Goal: Navigation & Orientation: Find specific page/section

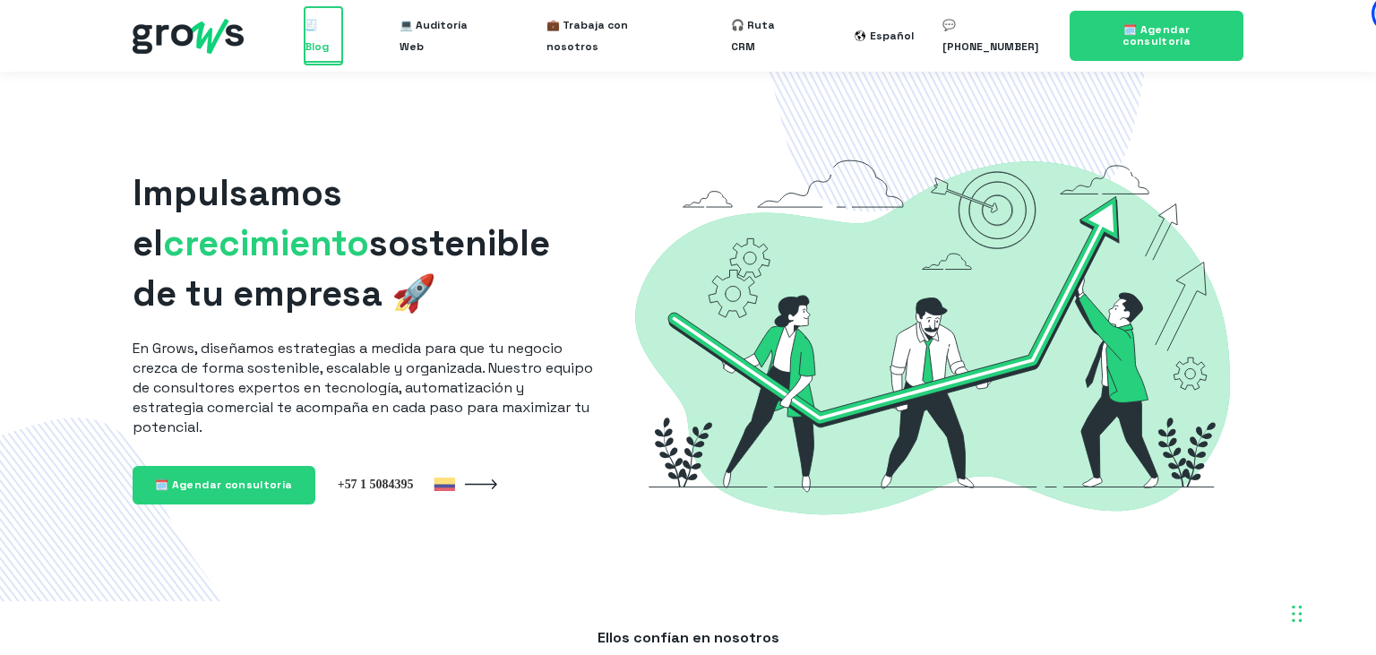
click at [338, 46] on span "🧾 Blog" at bounding box center [324, 35] width 38 height 57
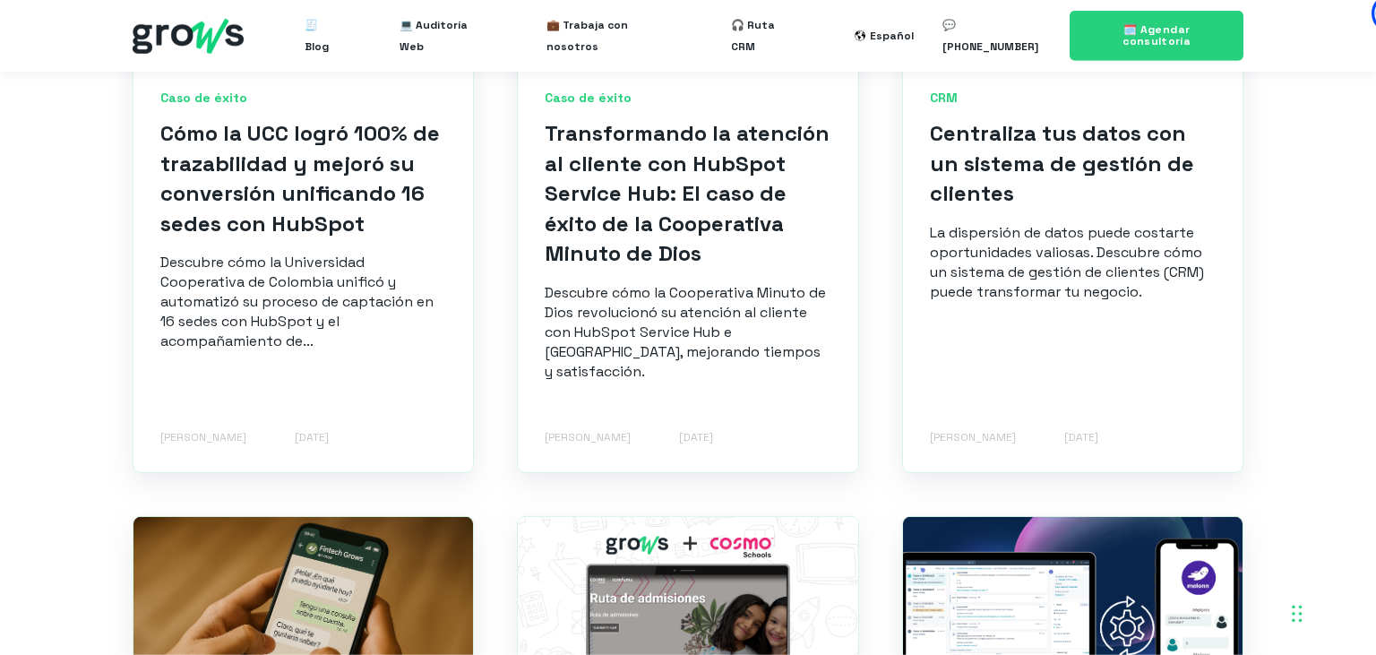
scroll to position [1040, 0]
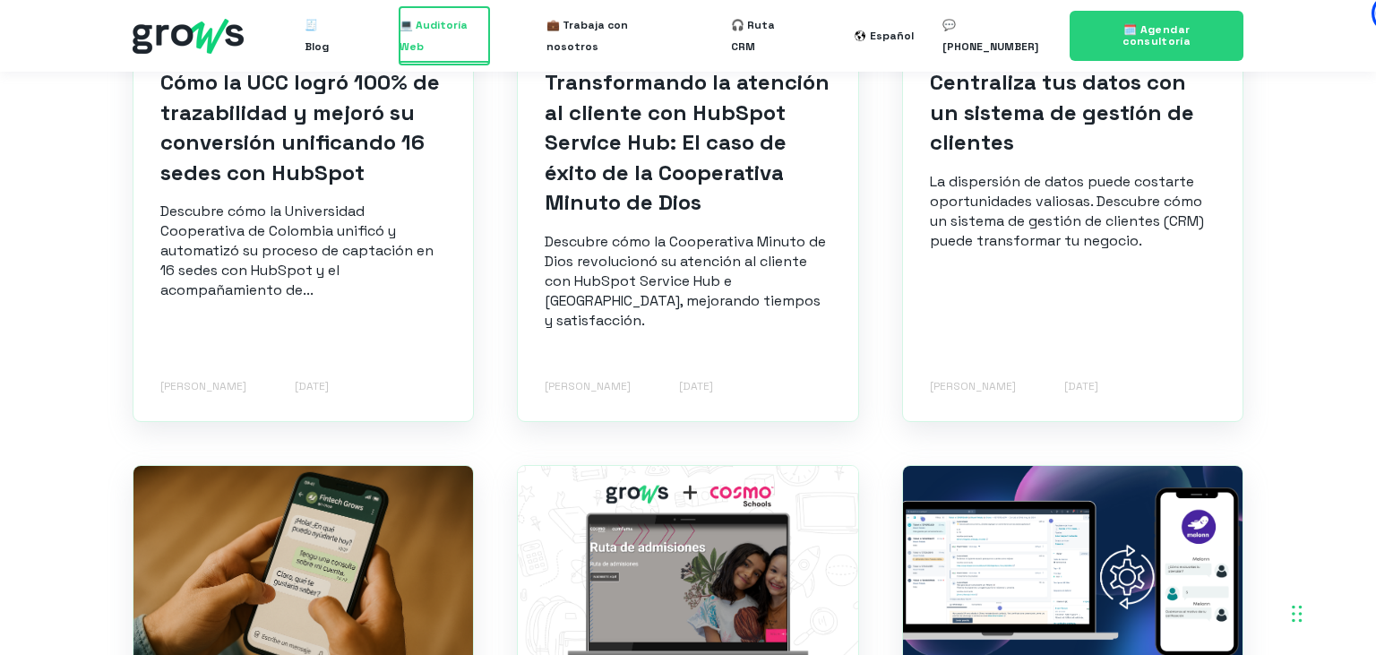
click at [443, 56] on span "💻 Auditoría Web" at bounding box center [444, 35] width 89 height 57
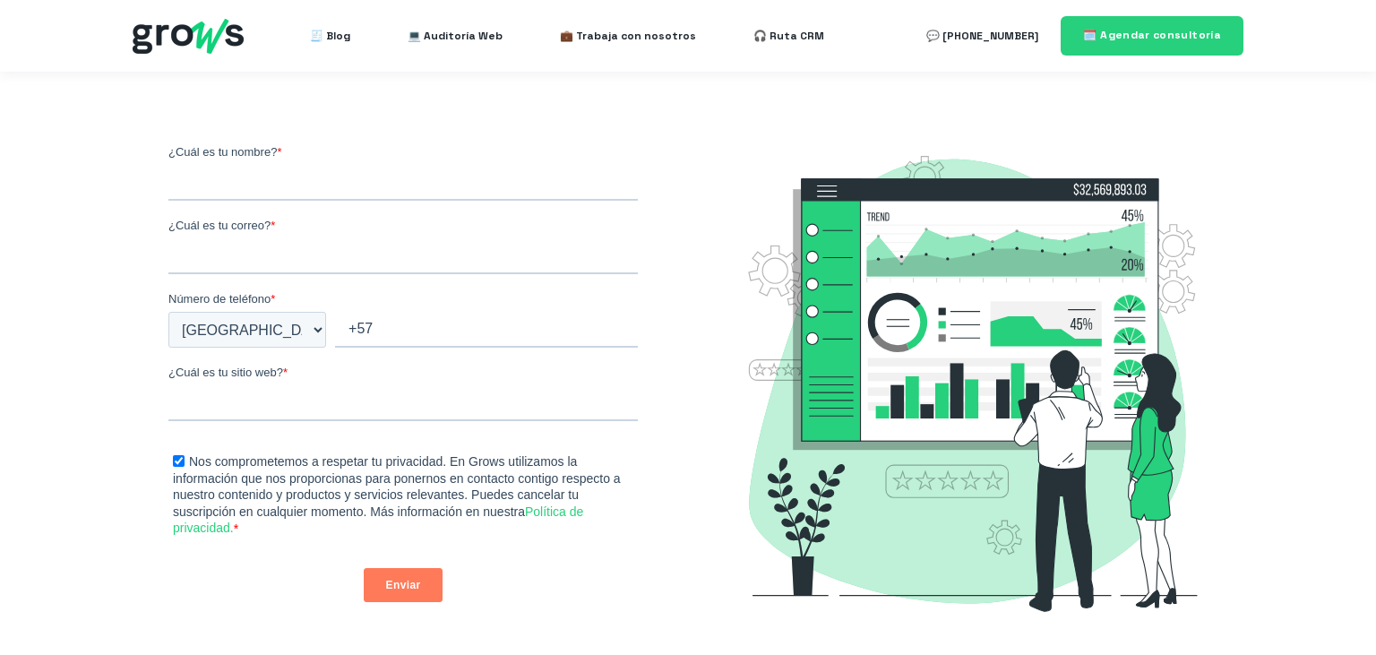
select select "CO"
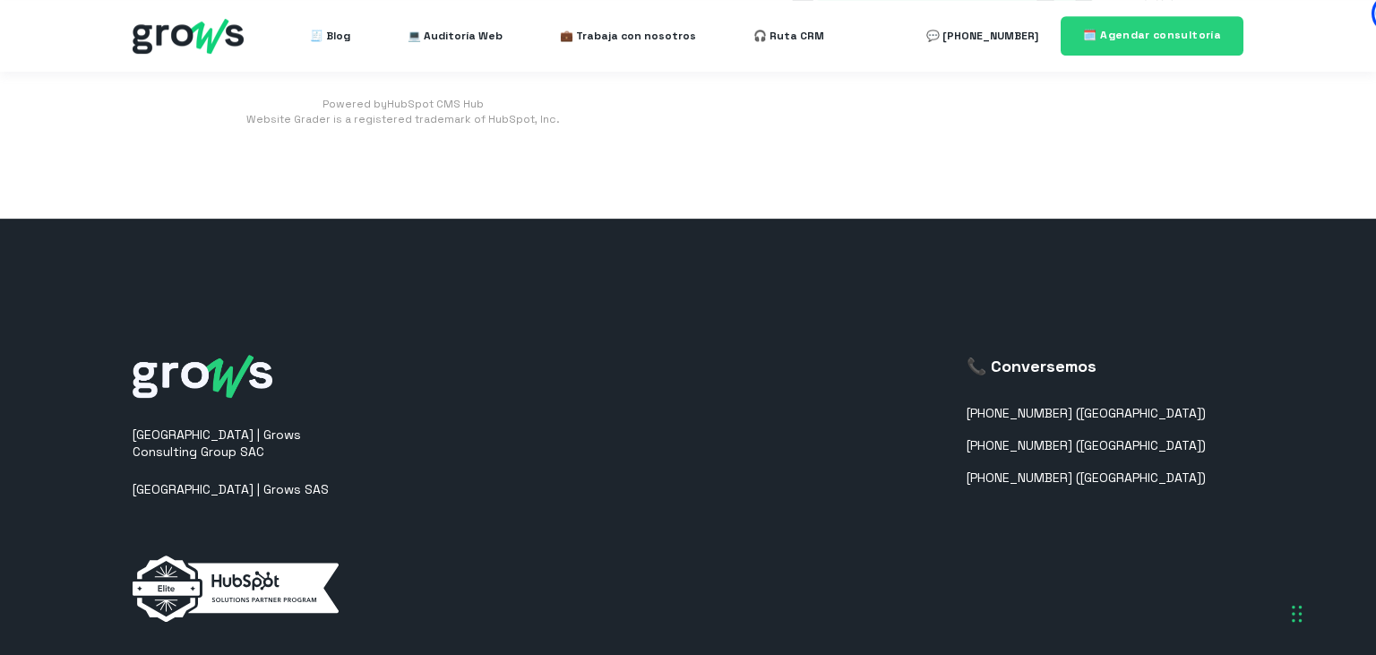
scroll to position [567, 0]
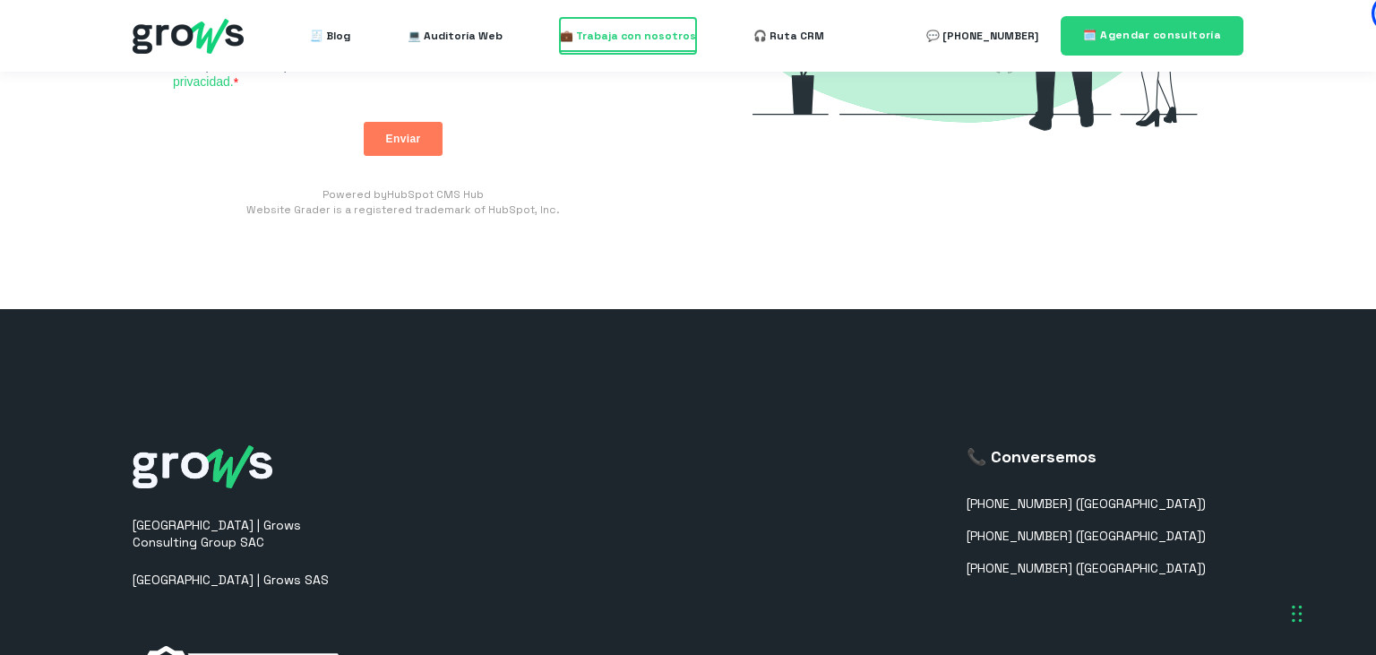
click at [633, 43] on span "💼 Trabaja con nosotros" at bounding box center [628, 36] width 136 height 36
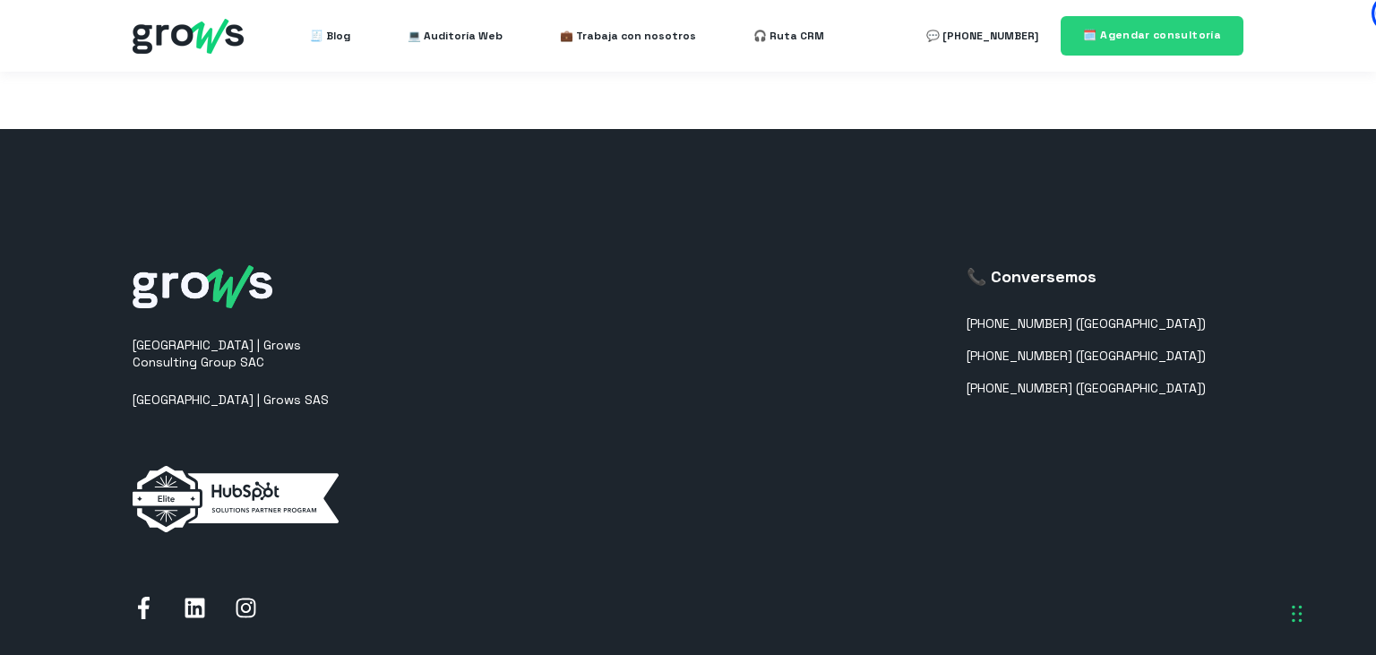
scroll to position [2025, 0]
